Goal: Navigation & Orientation: Find specific page/section

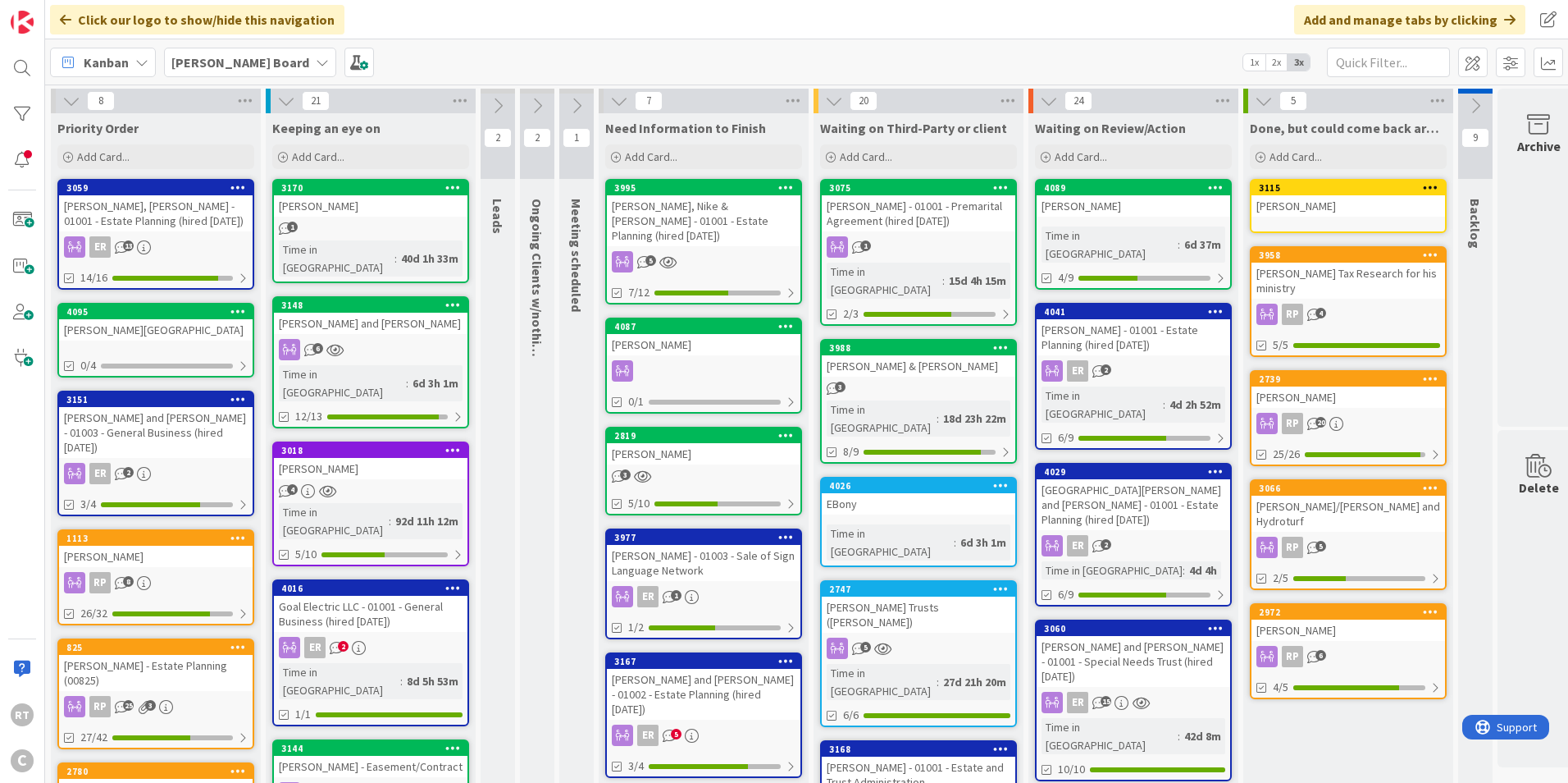
click at [571, 115] on button at bounding box center [576, 106] width 35 height 24
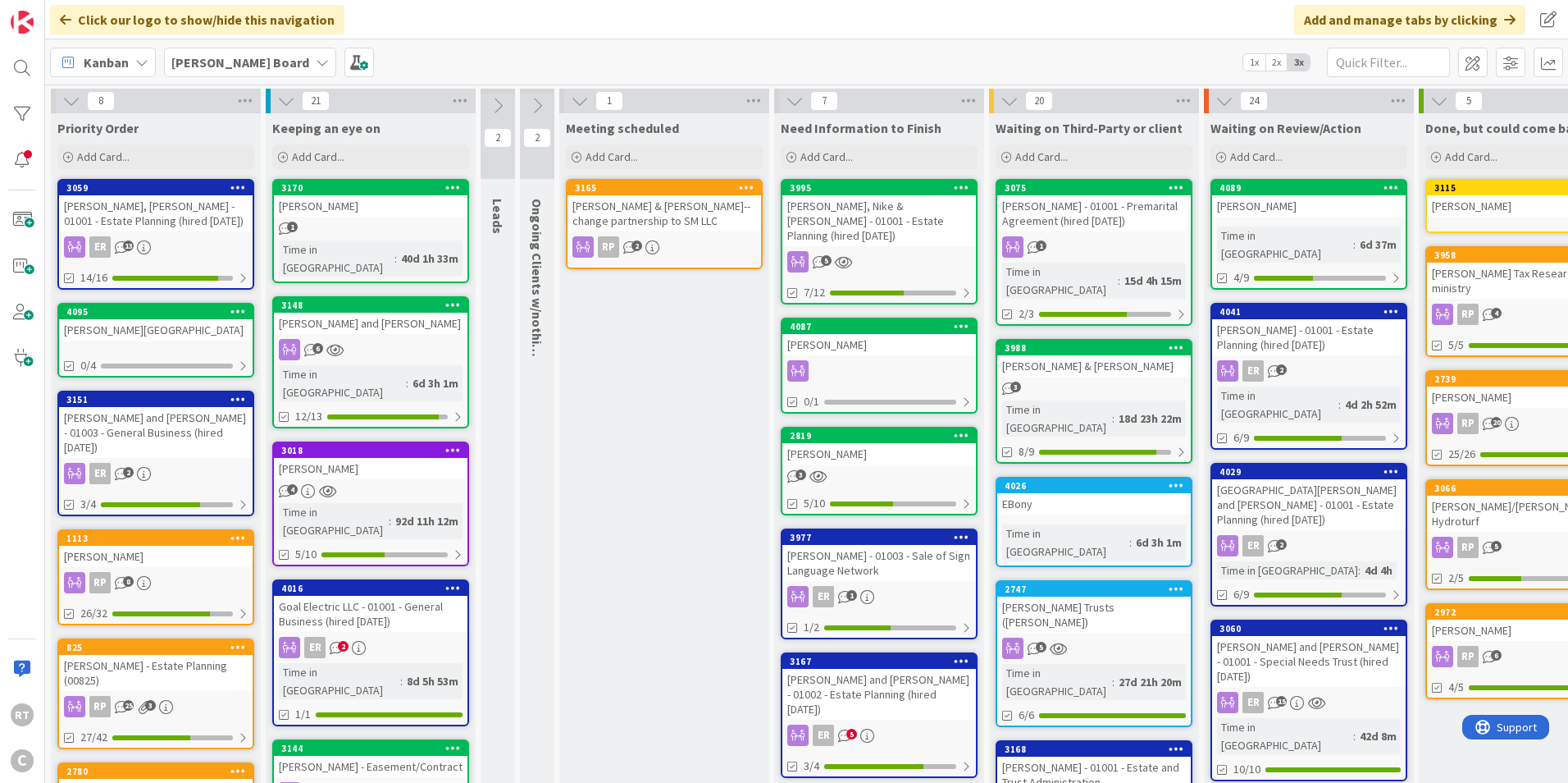
click at [573, 103] on icon at bounding box center [579, 100] width 18 height 18
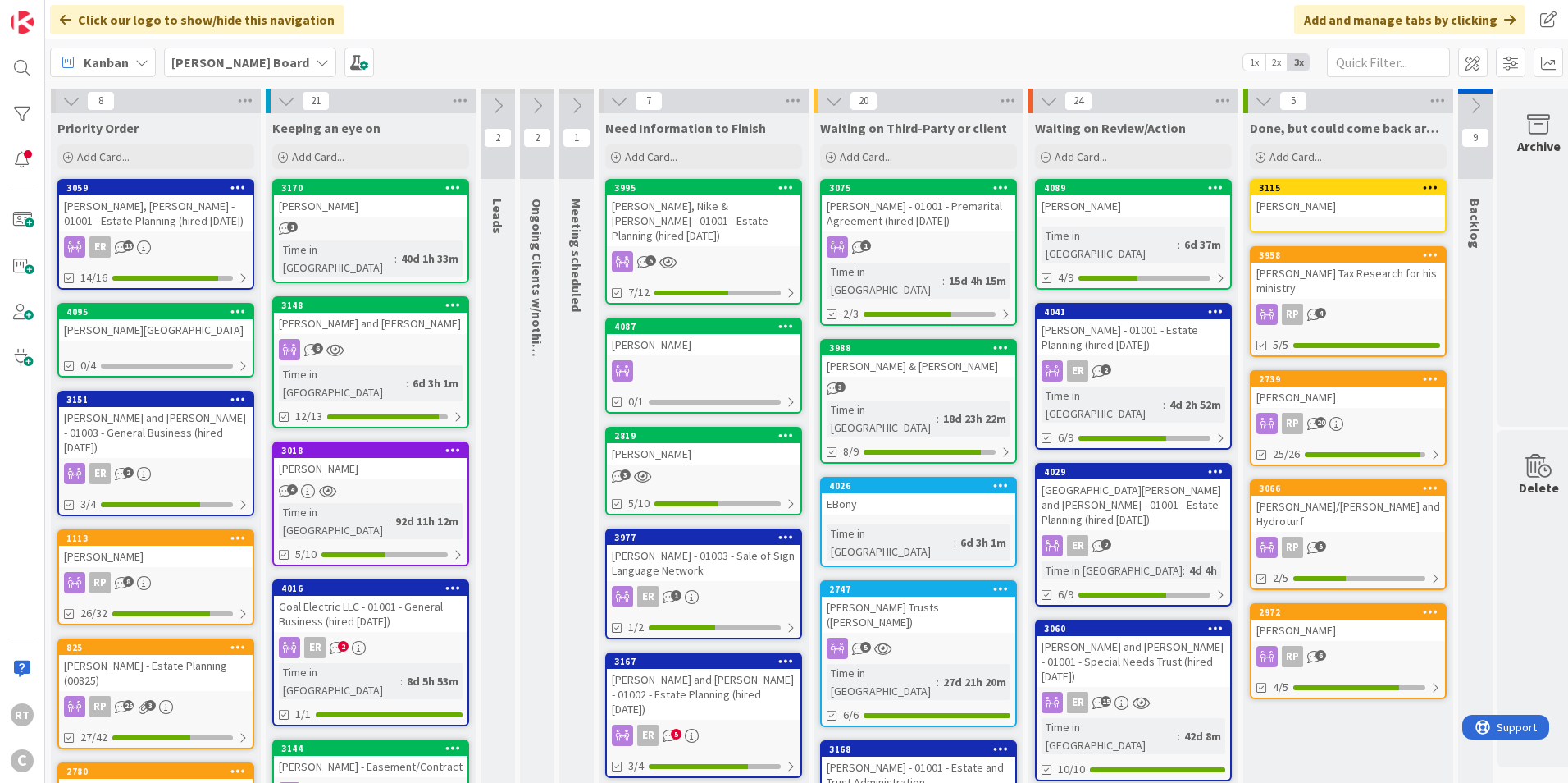
click at [527, 102] on button at bounding box center [537, 106] width 35 height 24
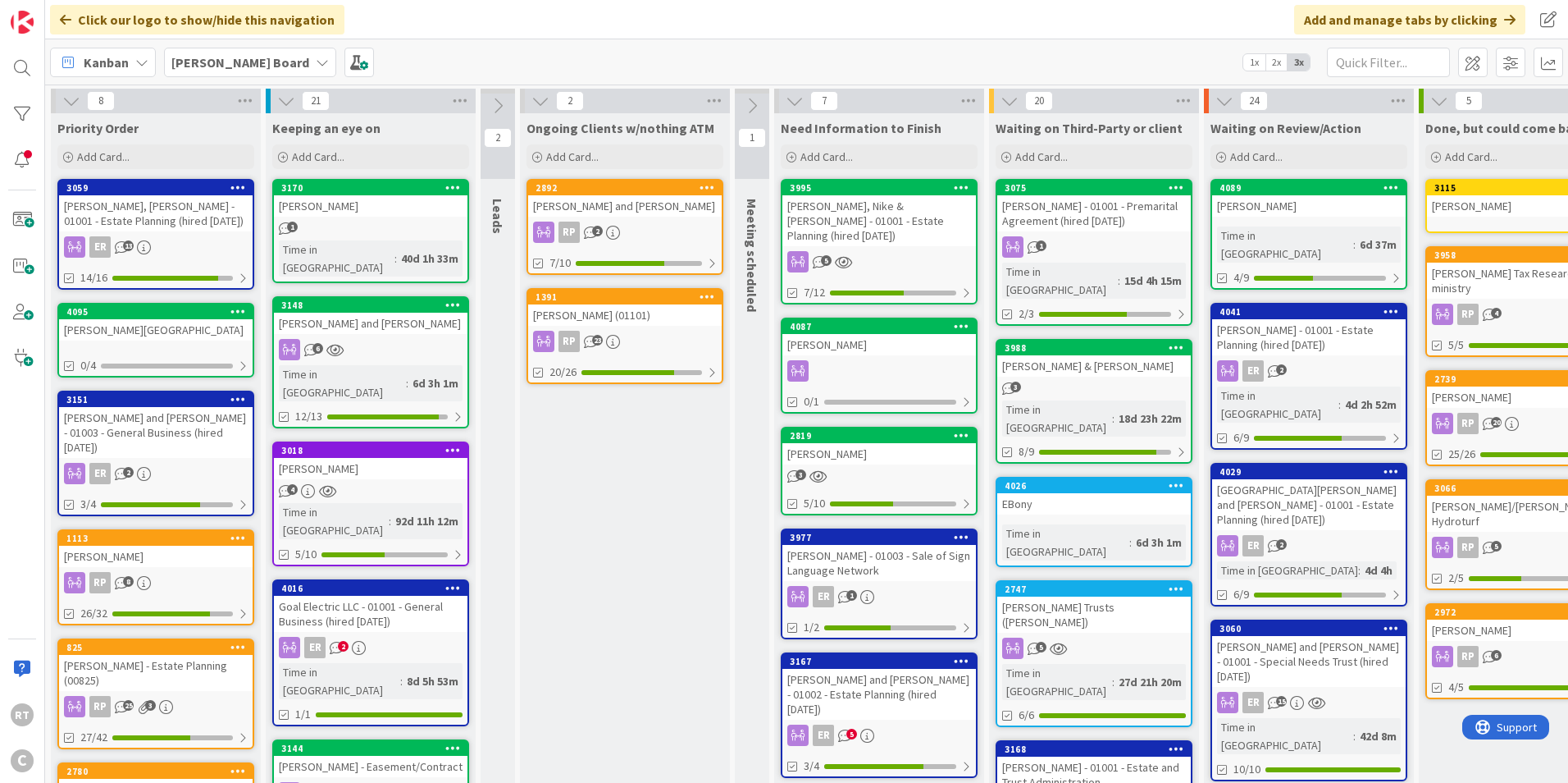
click at [541, 104] on icon at bounding box center [540, 100] width 18 height 18
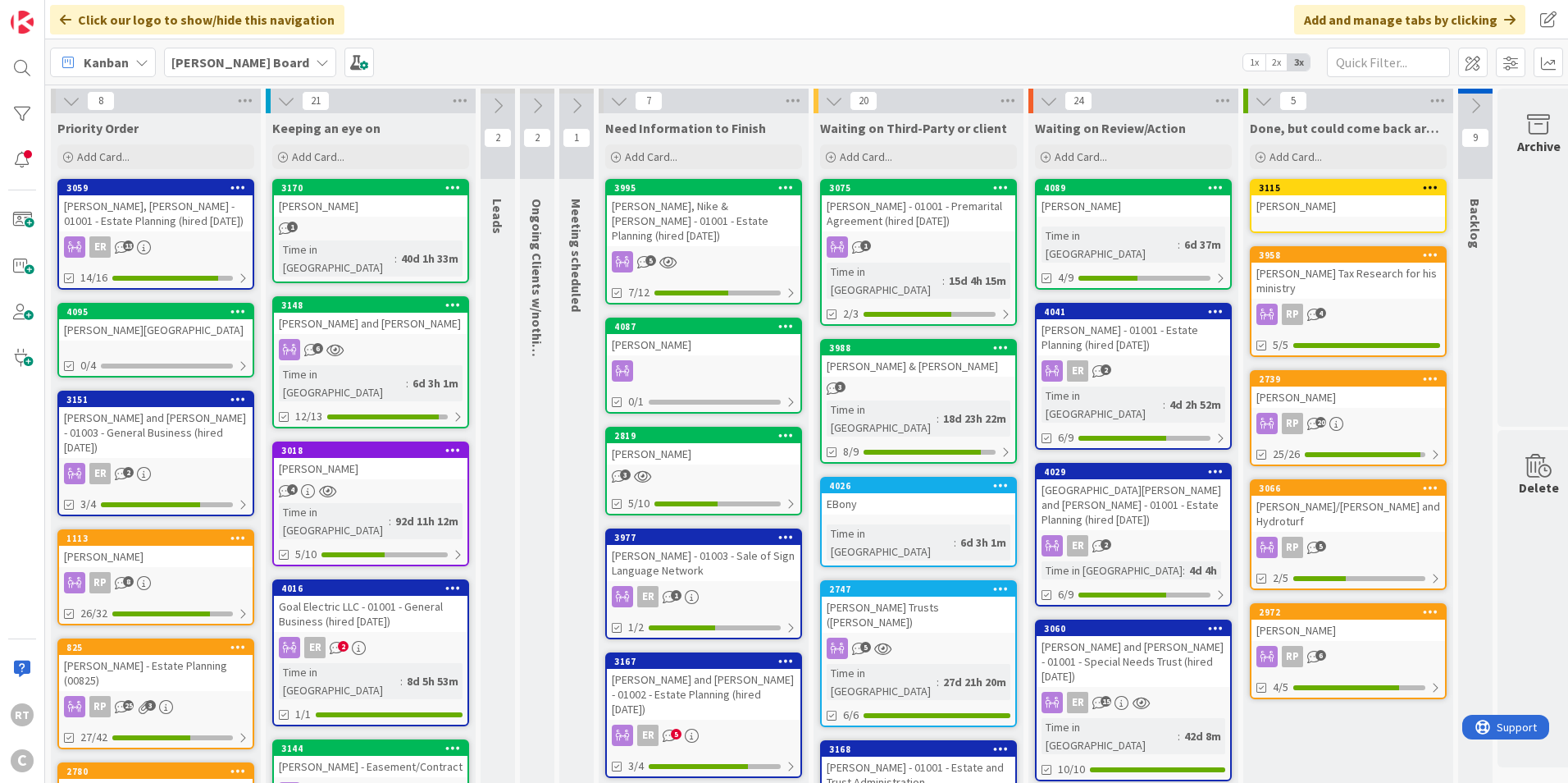
click at [503, 102] on icon at bounding box center [497, 105] width 18 height 18
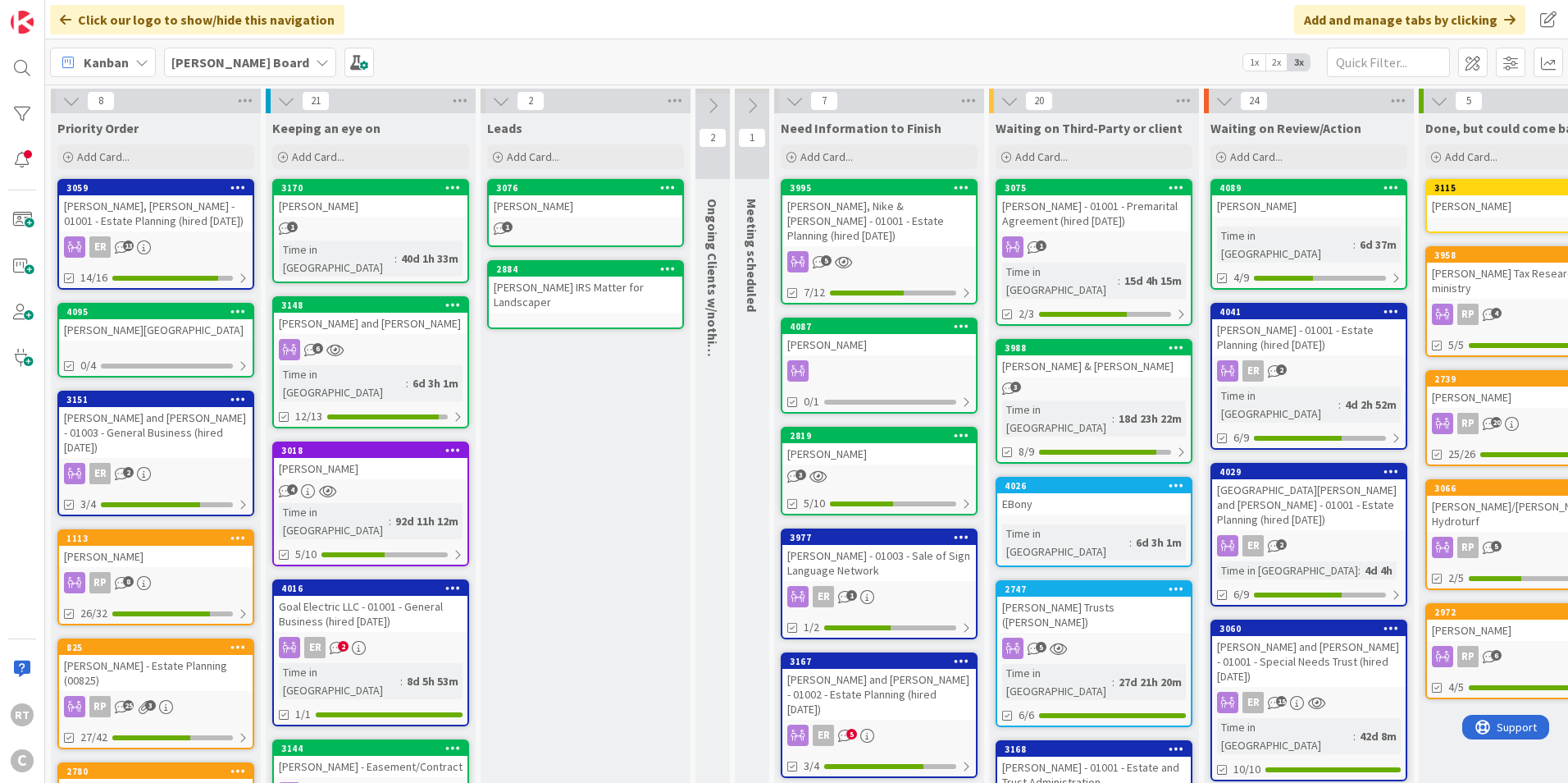
click at [503, 102] on icon at bounding box center [500, 100] width 18 height 18
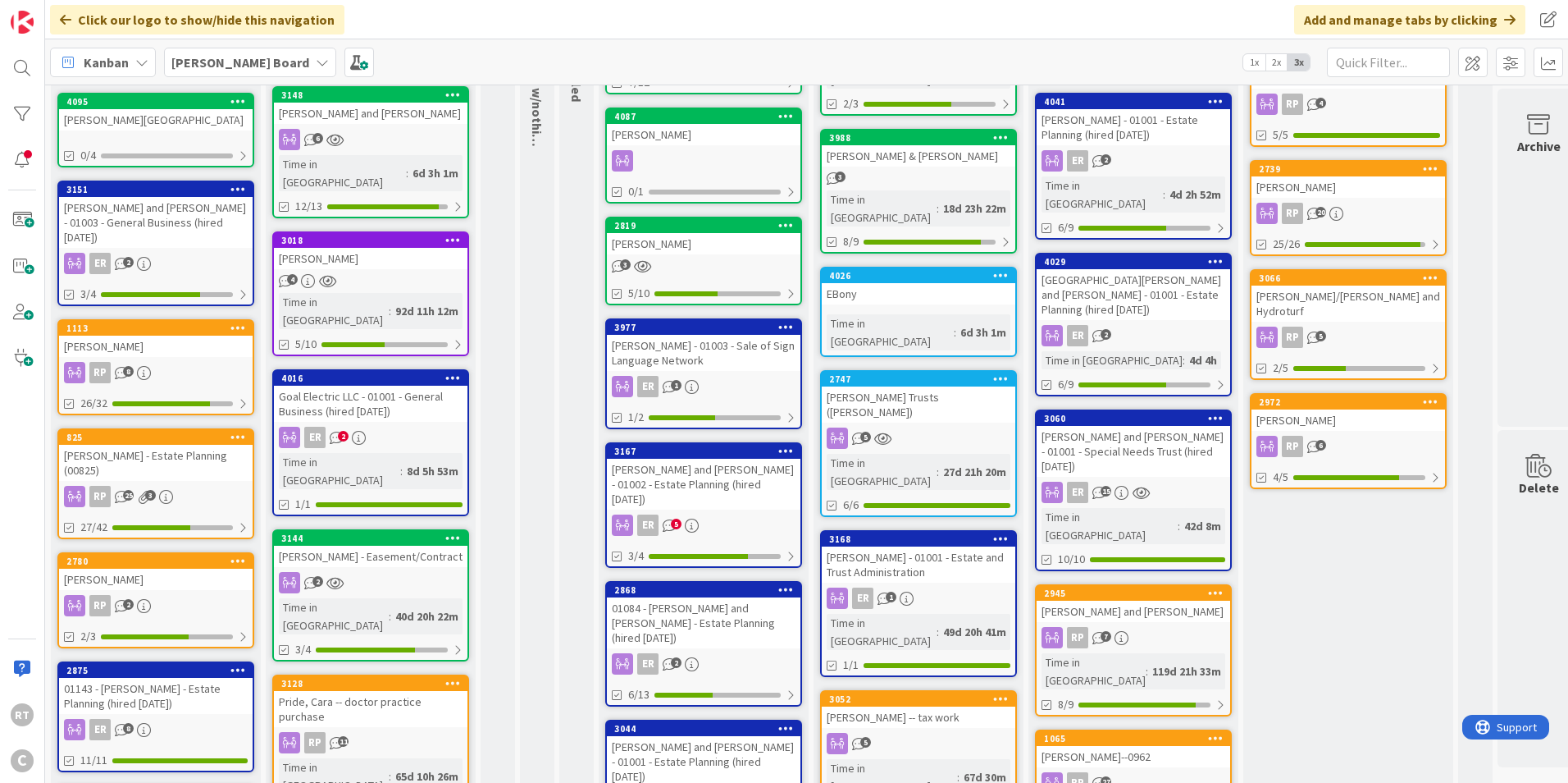
scroll to position [246, 0]
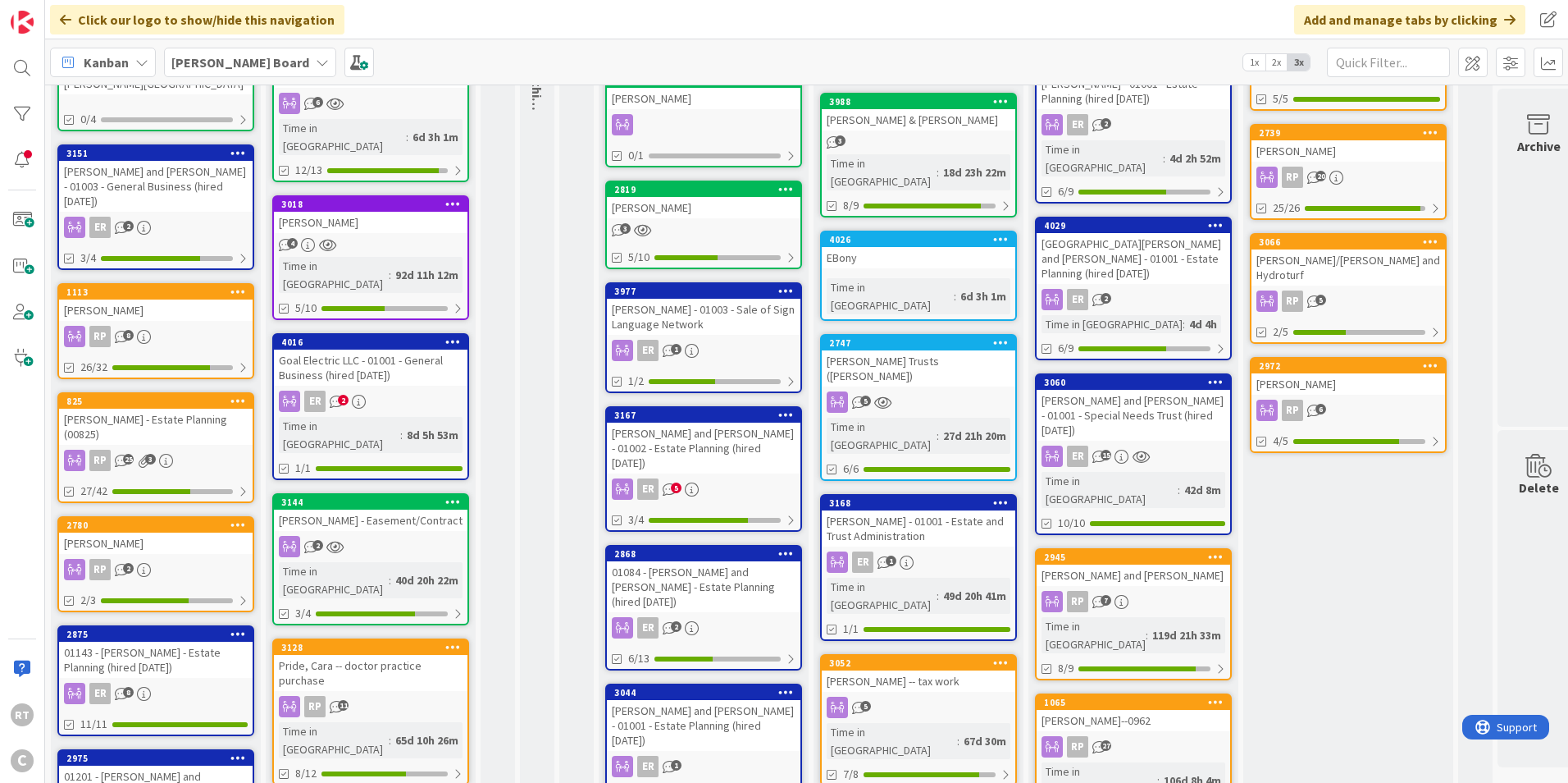
click at [696, 429] on div "[PERSON_NAME] and [PERSON_NAME] - 01002 - Estate Planning (hired [DATE])" at bounding box center [703, 448] width 193 height 51
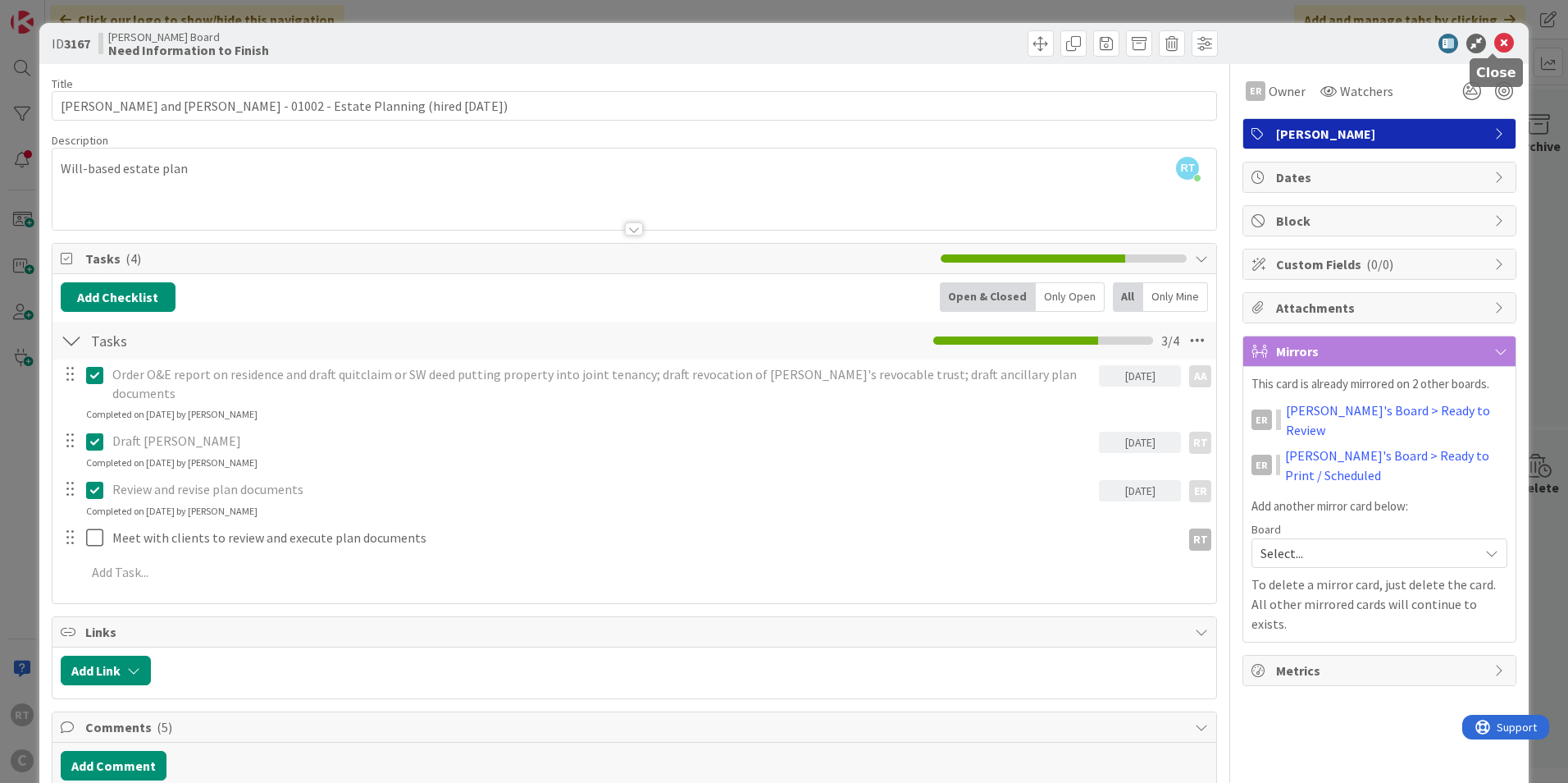
click at [1494, 50] on icon at bounding box center [1503, 43] width 20 height 20
